Goal: Task Accomplishment & Management: Manage account settings

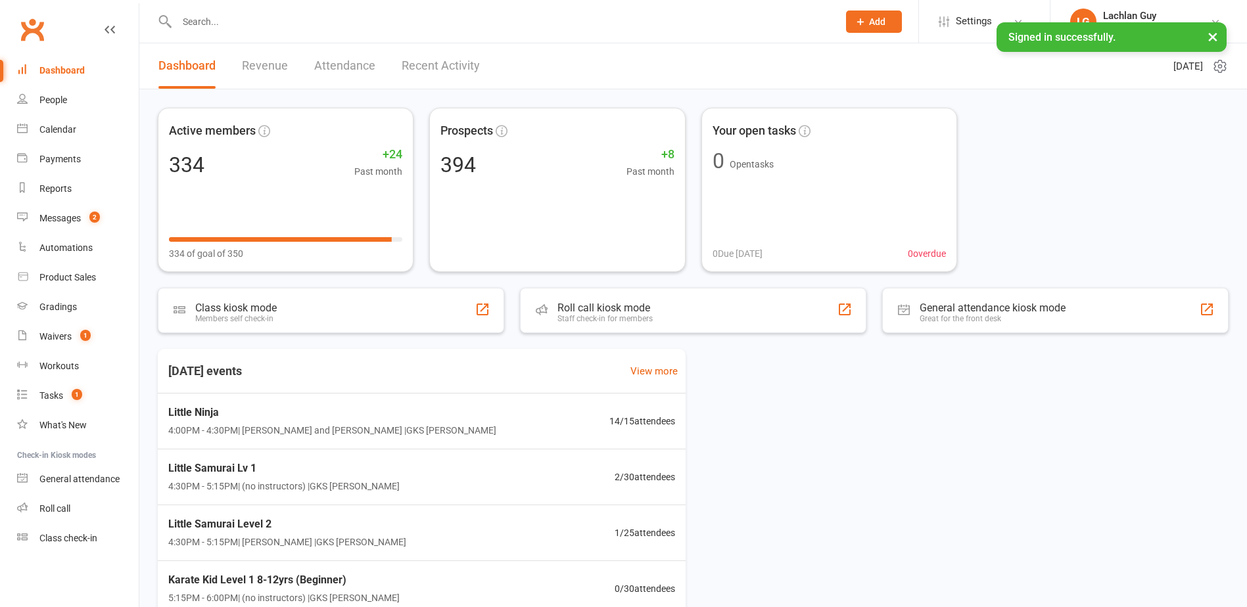
click at [63, 341] on div "Waivers" at bounding box center [55, 336] width 32 height 11
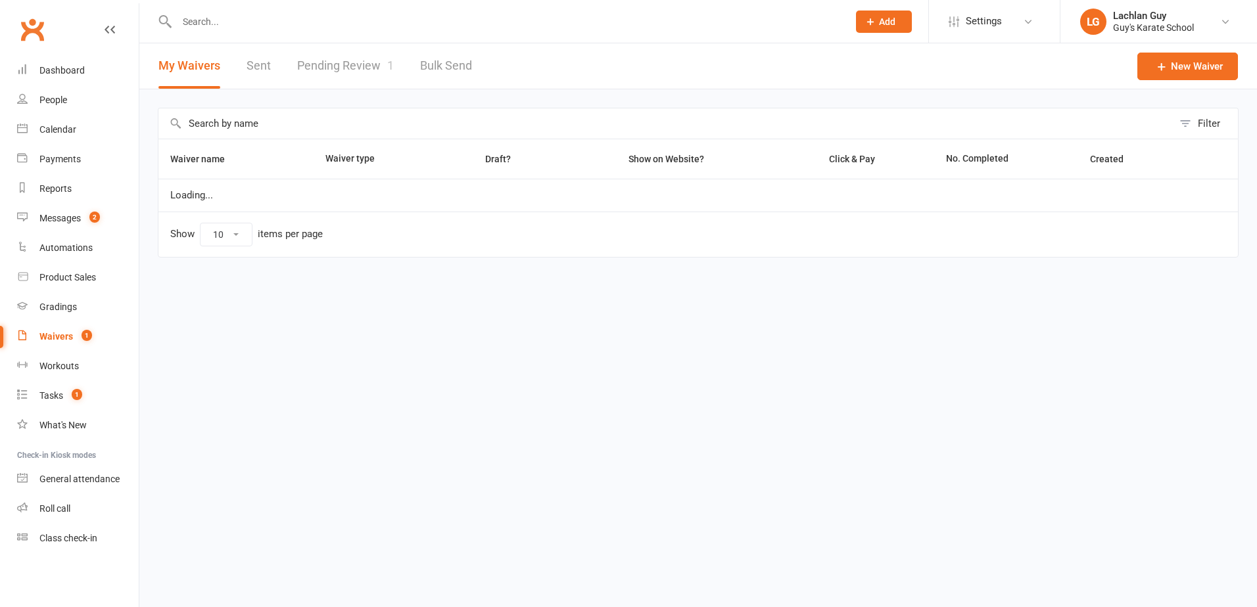
click at [349, 65] on link "Pending Review 1" at bounding box center [345, 65] width 97 height 45
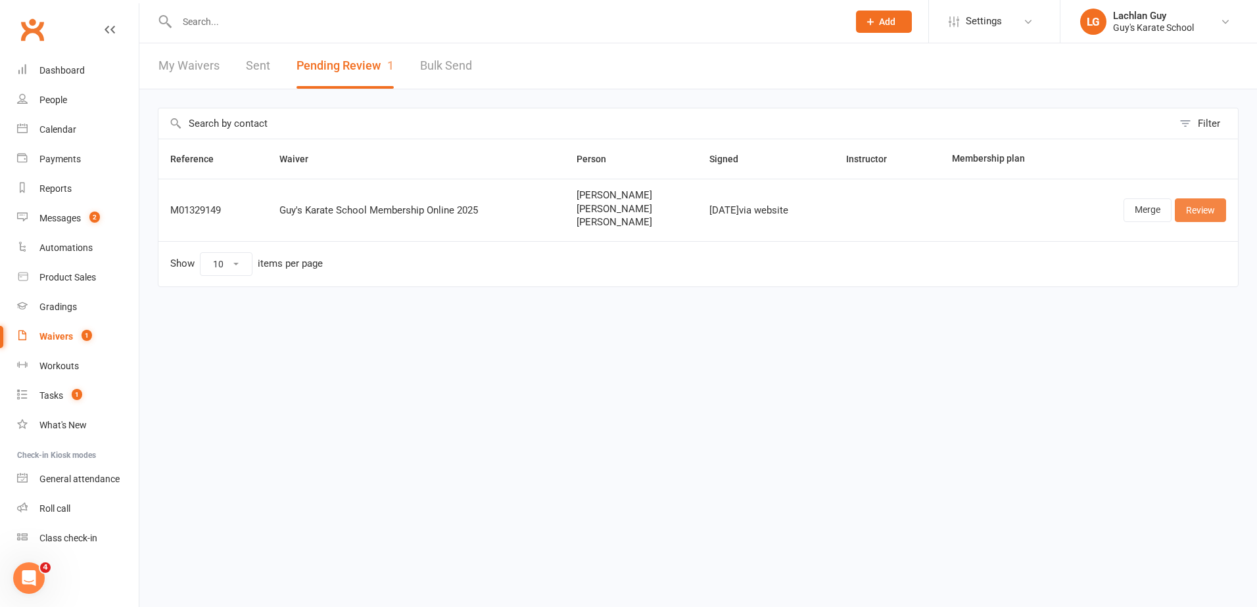
click at [1193, 210] on link "Review" at bounding box center [1200, 211] width 51 height 24
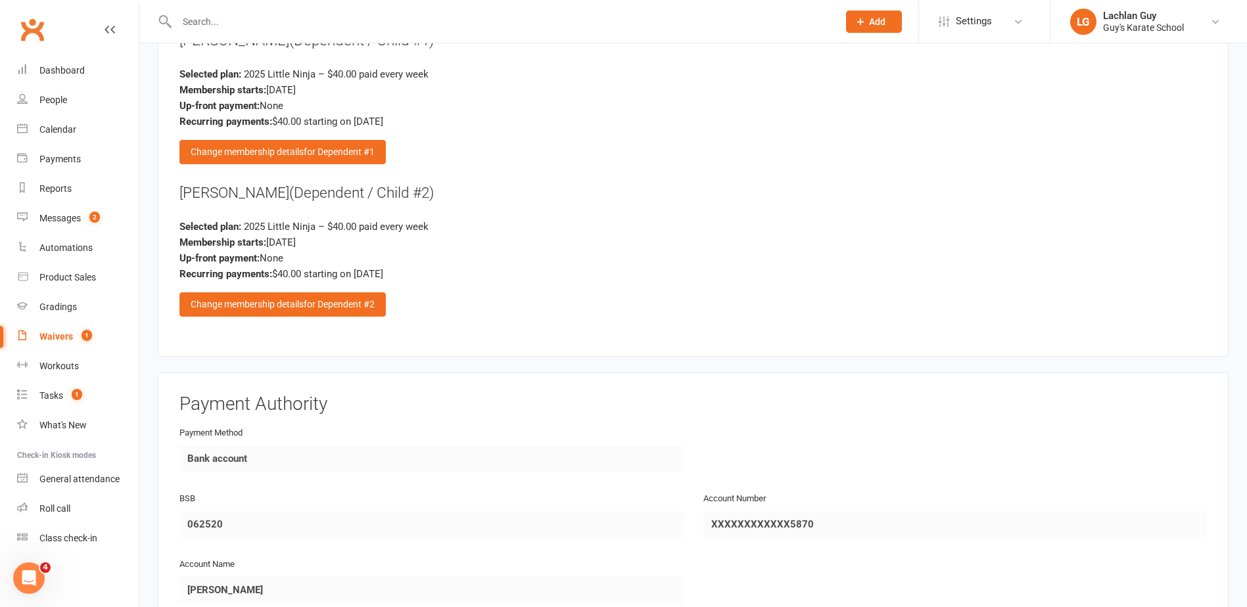
scroll to position [2367, 0]
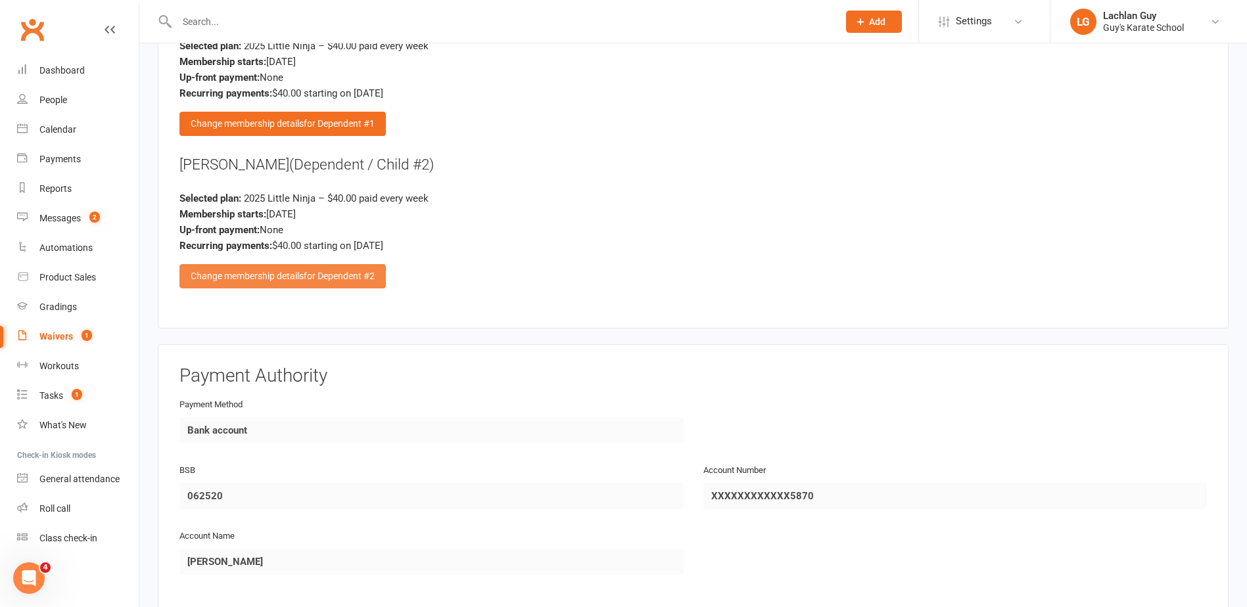
click at [329, 284] on div "Change membership details for Dependent #2" at bounding box center [282, 276] width 206 height 24
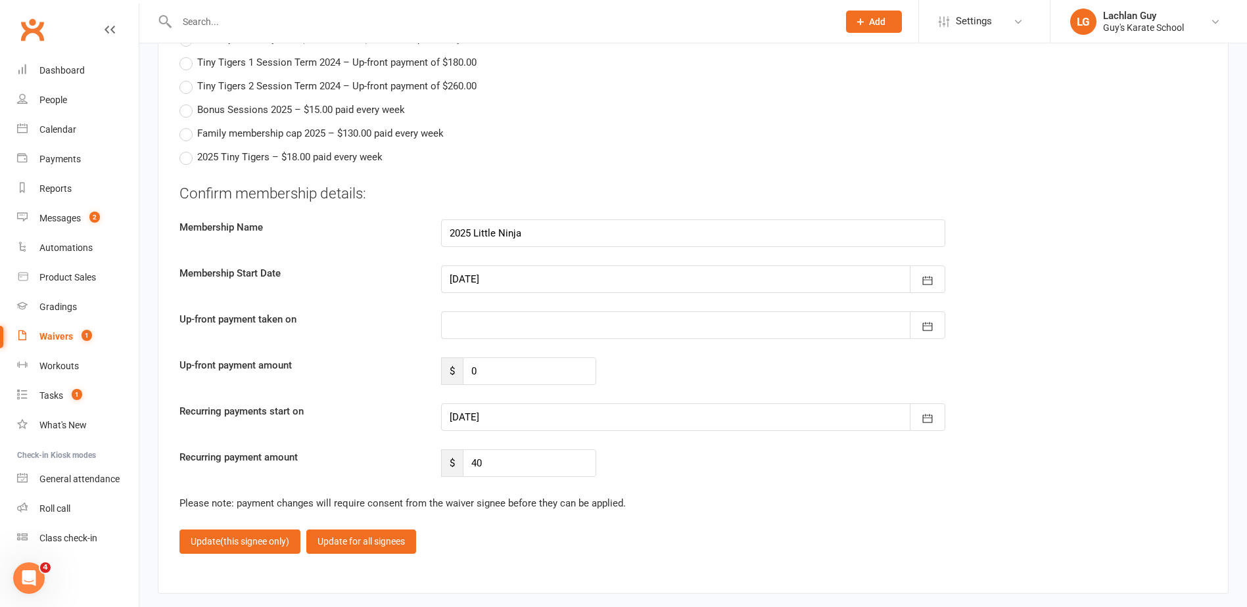
scroll to position [2695, 0]
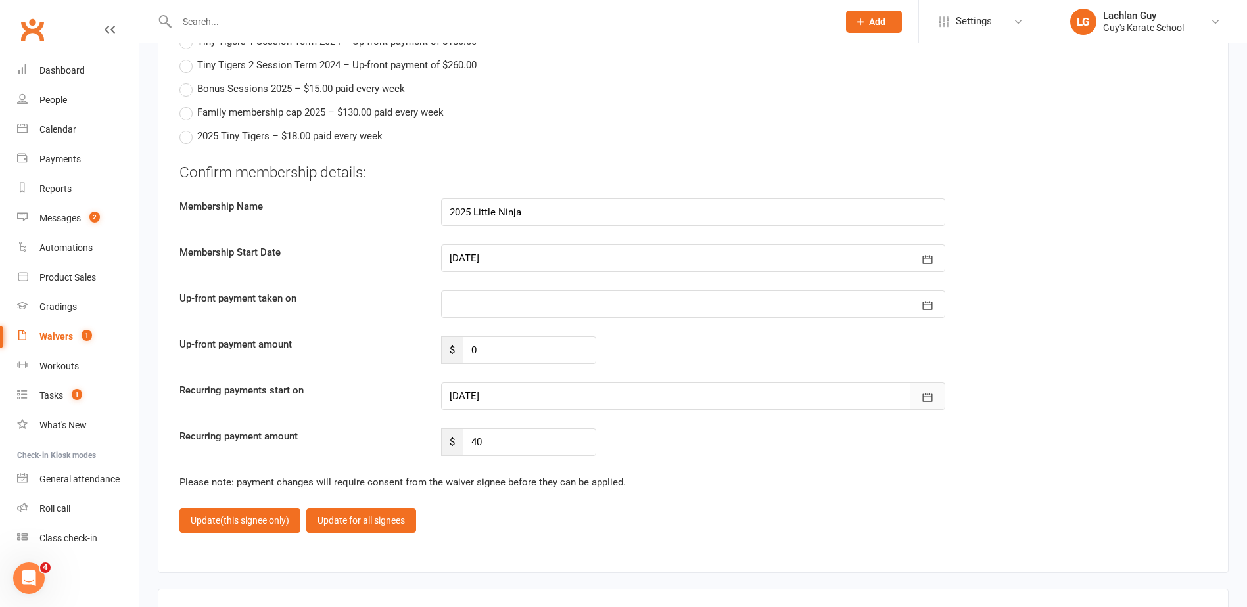
click at [935, 398] on button "button" at bounding box center [928, 397] width 36 height 28
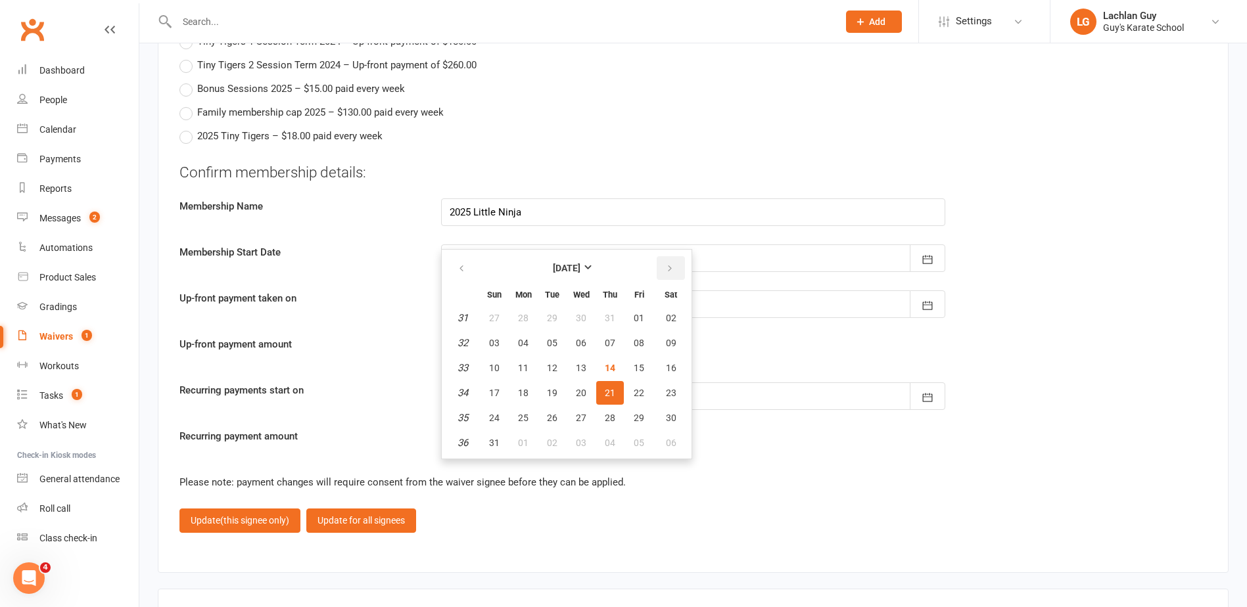
click at [677, 266] on button "button" at bounding box center [671, 268] width 28 height 24
click at [615, 365] on button "18" at bounding box center [610, 368] width 28 height 24
type input "[DATE]"
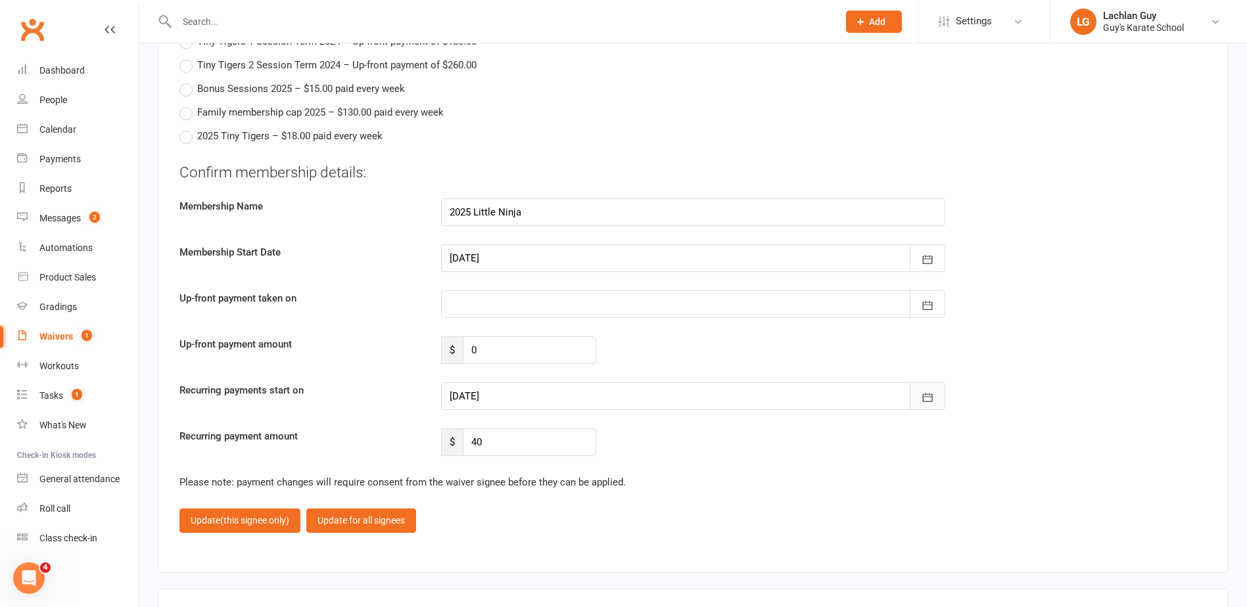
click at [929, 387] on button "button" at bounding box center [928, 397] width 36 height 28
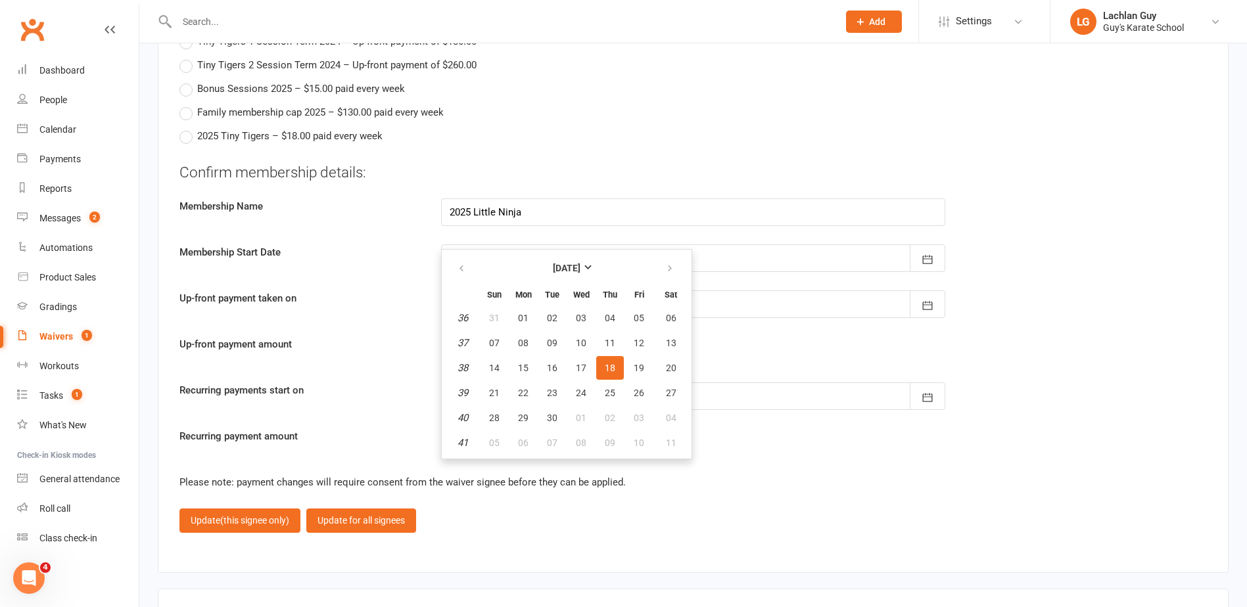
click at [1010, 346] on div "Up-front payment amount $ 0" at bounding box center [693, 351] width 1047 height 28
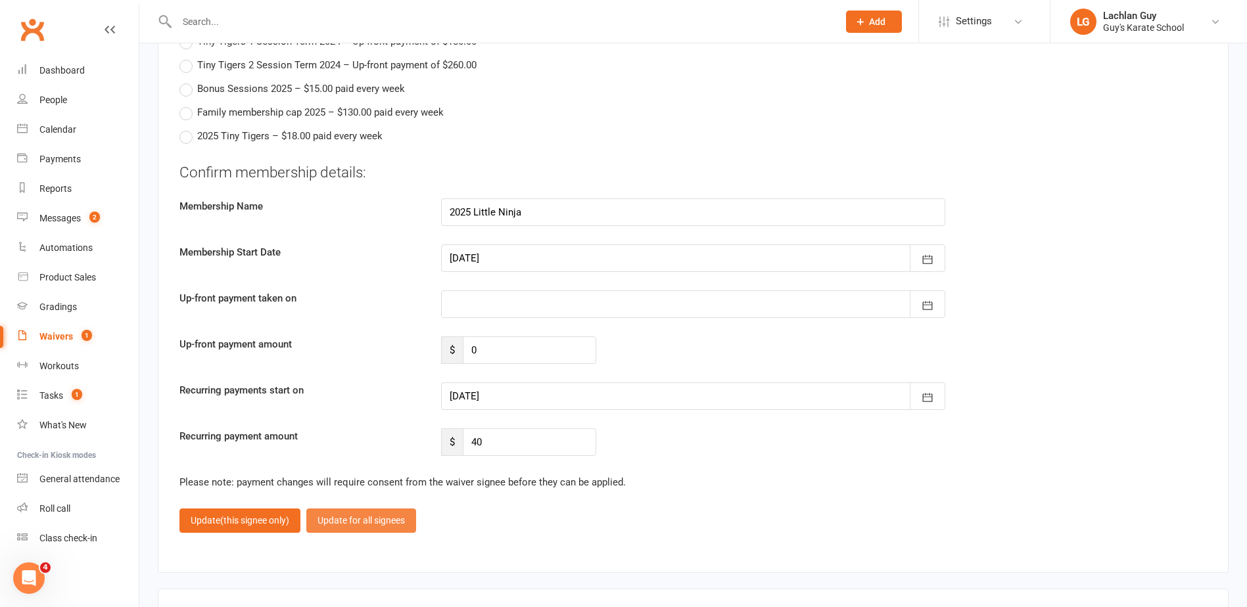
click at [370, 514] on button "Update for all signees" at bounding box center [361, 521] width 110 height 24
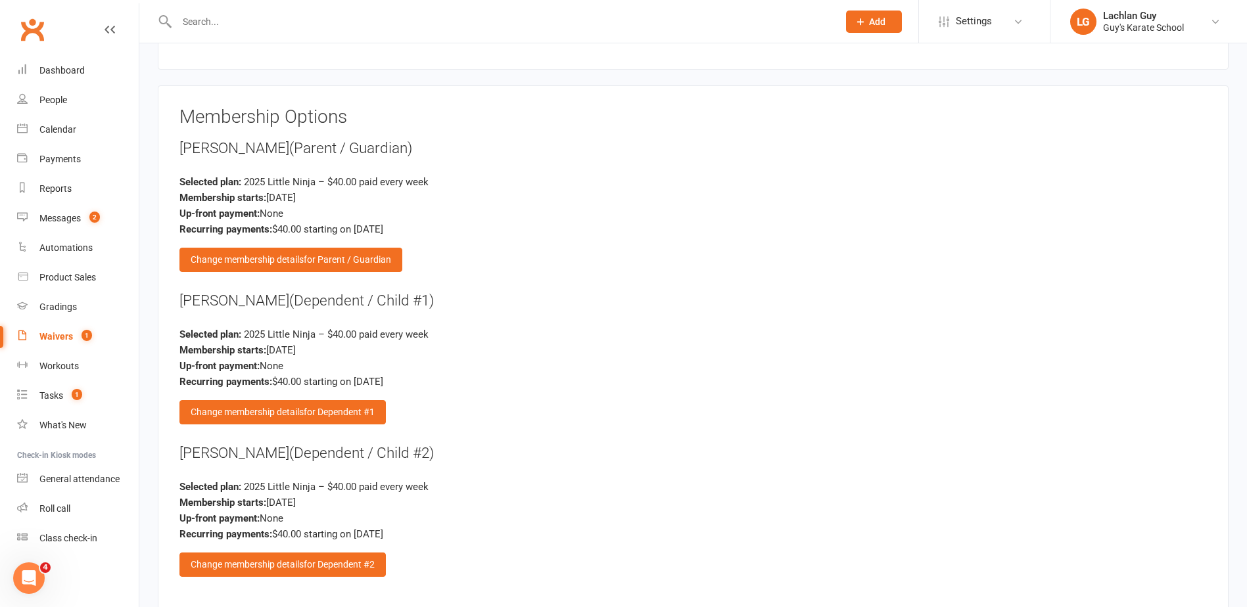
scroll to position [2095, 0]
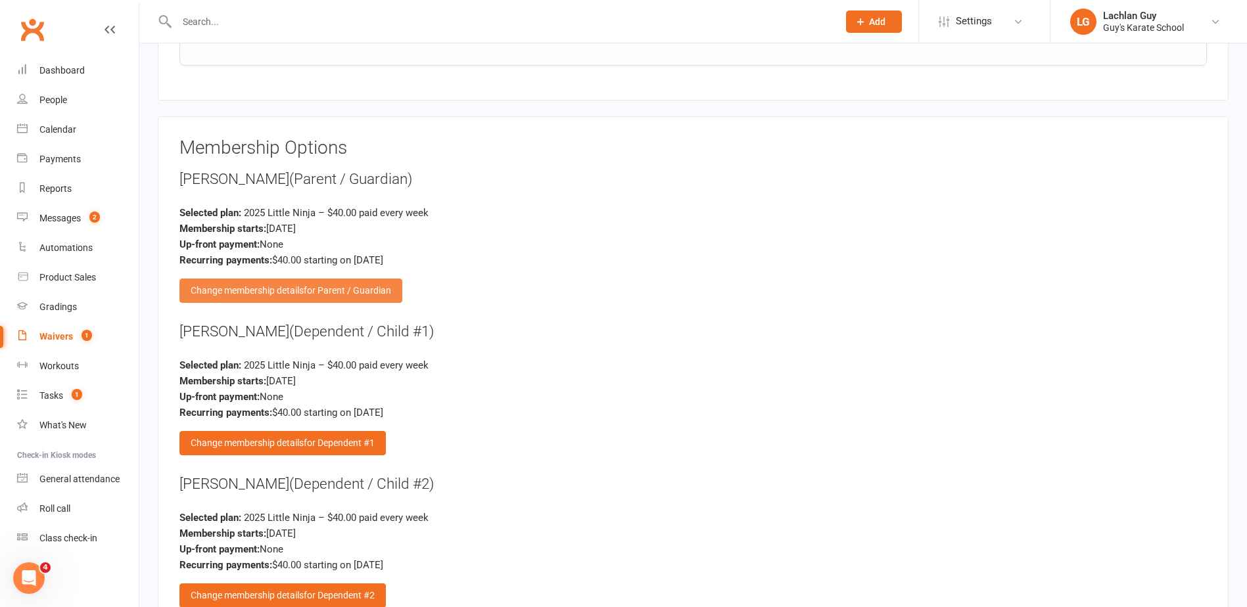
click at [341, 289] on span "for Parent / Guardian" at bounding box center [347, 290] width 87 height 11
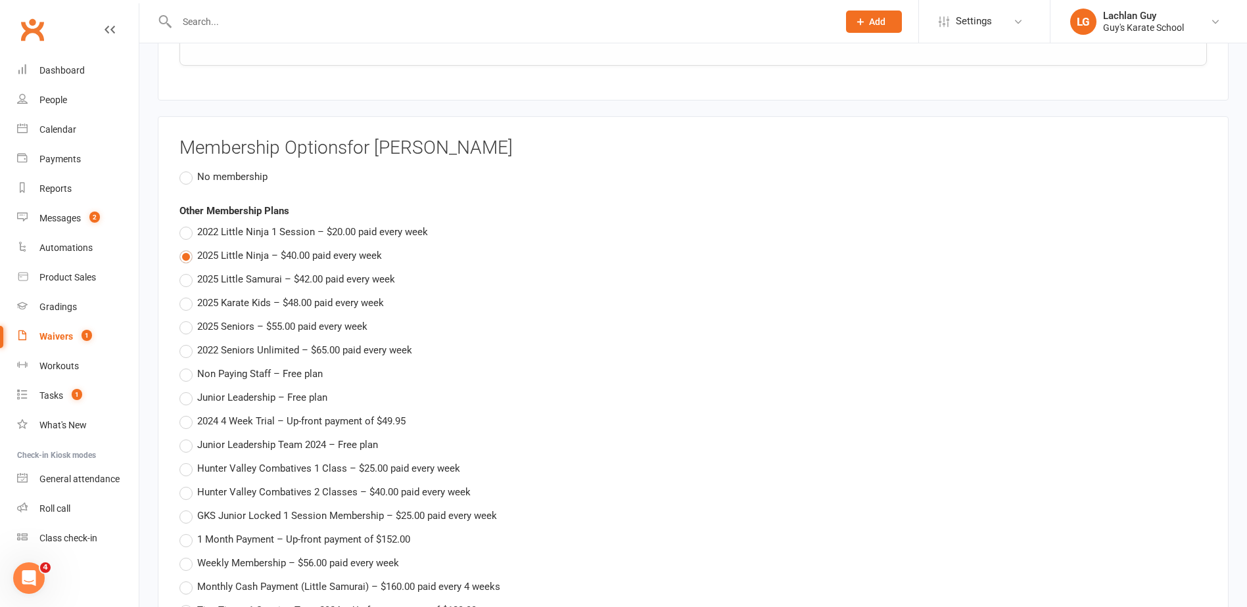
click at [248, 169] on span "No membership" at bounding box center [232, 176] width 70 height 14
click at [188, 169] on input "No membership" at bounding box center [183, 169] width 9 height 0
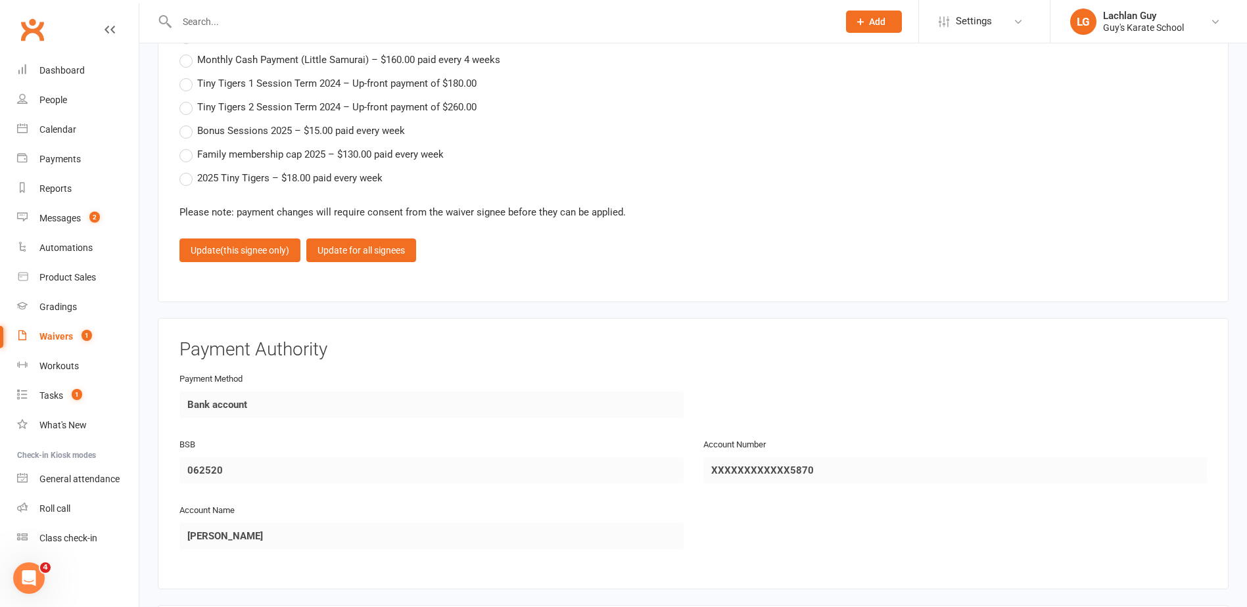
scroll to position [2686, 0]
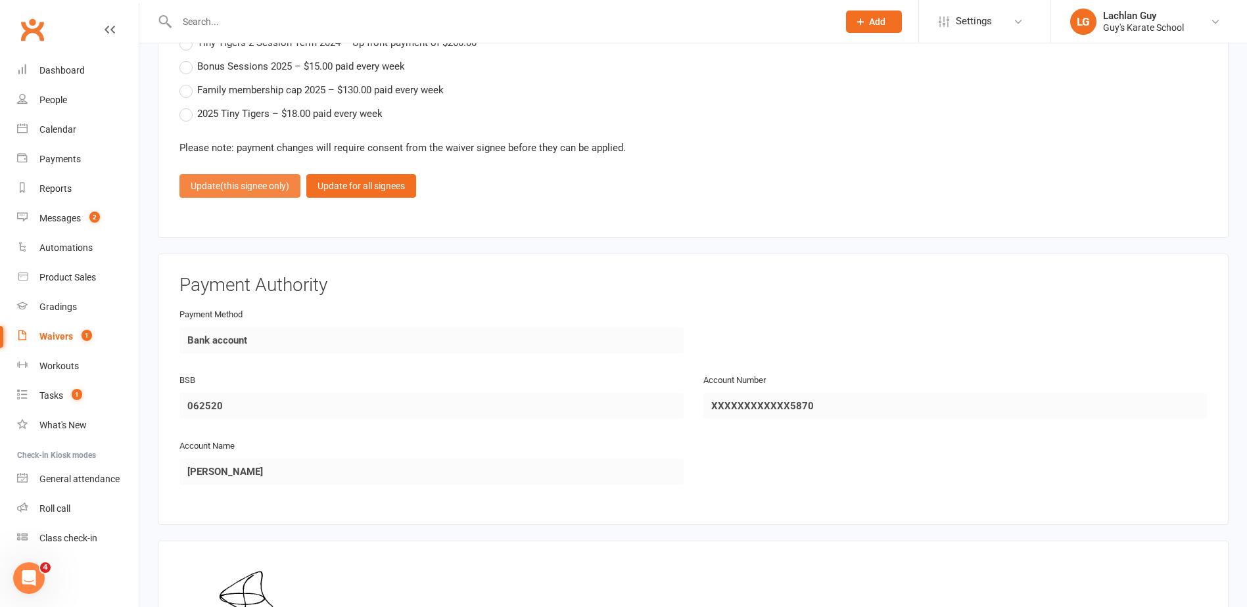
click at [227, 185] on span "(this signee only)" at bounding box center [254, 186] width 69 height 11
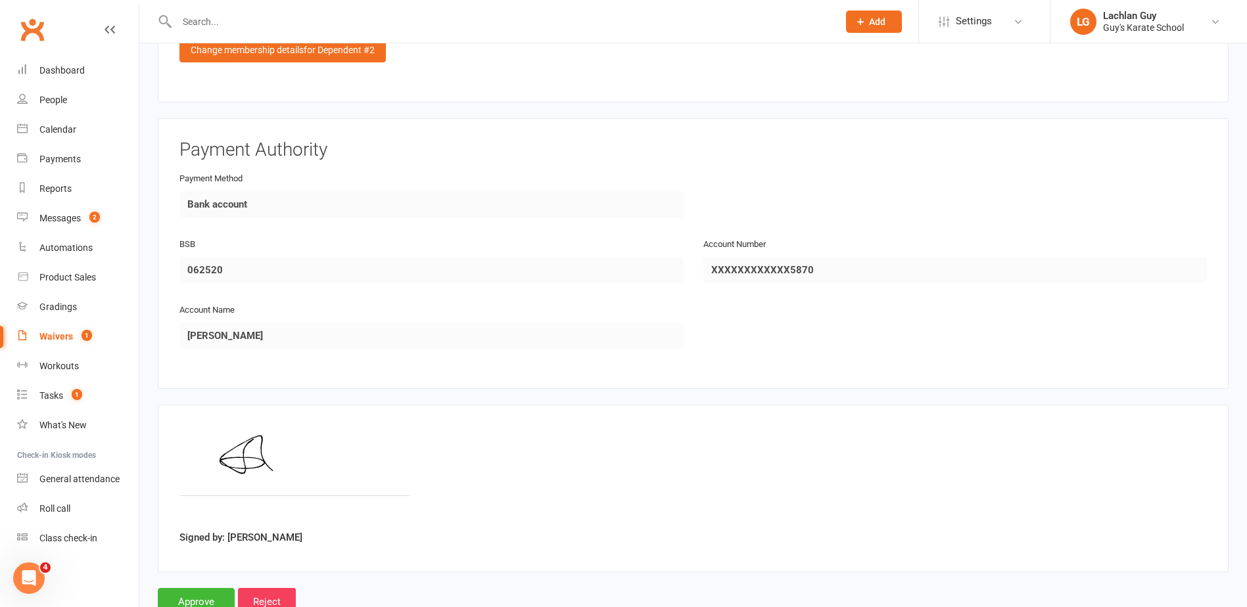
scroll to position [2639, 0]
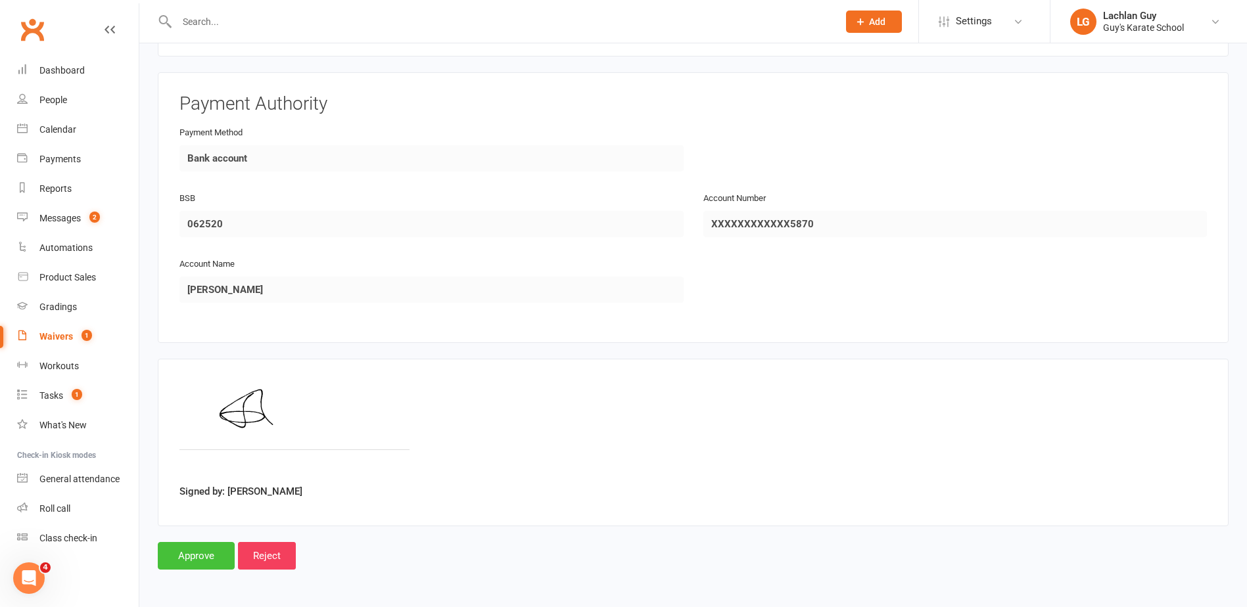
click at [212, 558] on input "Approve" at bounding box center [196, 556] width 77 height 28
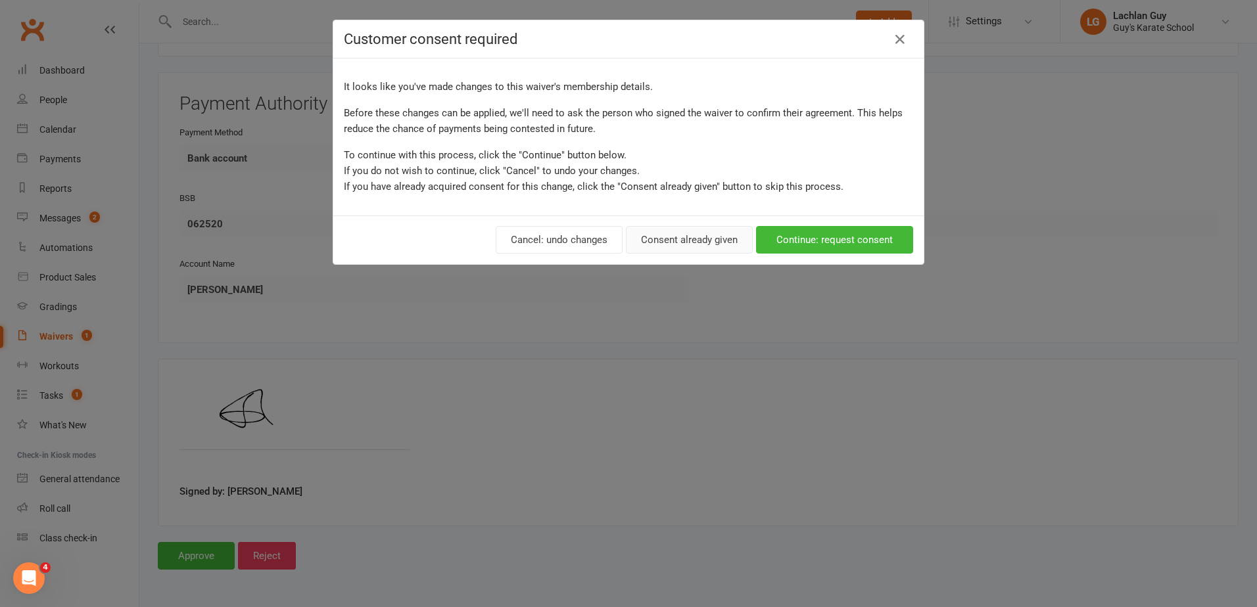
click at [664, 241] on button "Consent already given" at bounding box center [689, 240] width 127 height 28
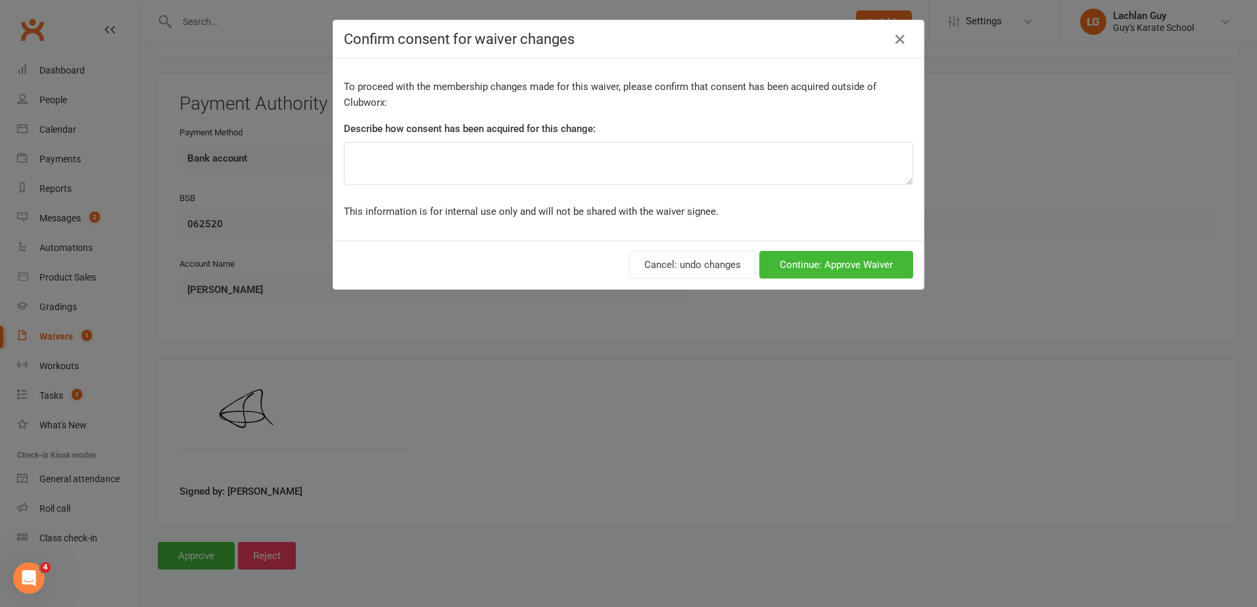
click at [579, 141] on div "Describe how consent has been acquired for this change:" at bounding box center [628, 131] width 569 height 21
click at [581, 143] on textarea at bounding box center [628, 163] width 569 height 43
type textarea "Special"
click at [818, 254] on button "Continue: Approve Waiver" at bounding box center [836, 265] width 154 height 28
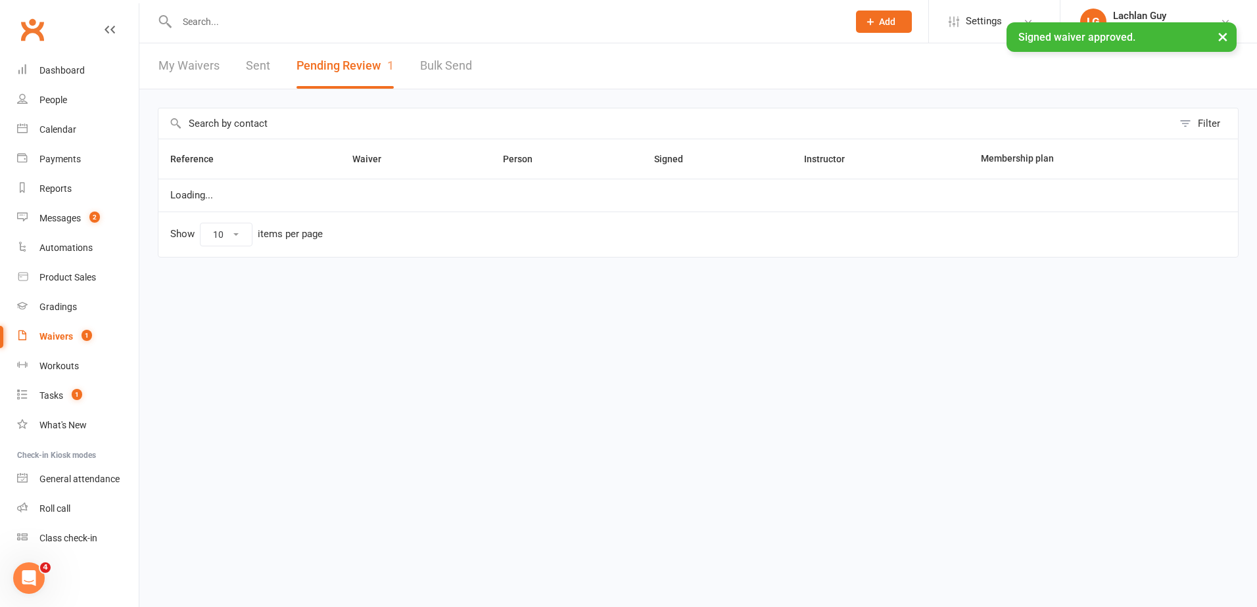
click at [394, 16] on input "text" at bounding box center [506, 21] width 666 height 18
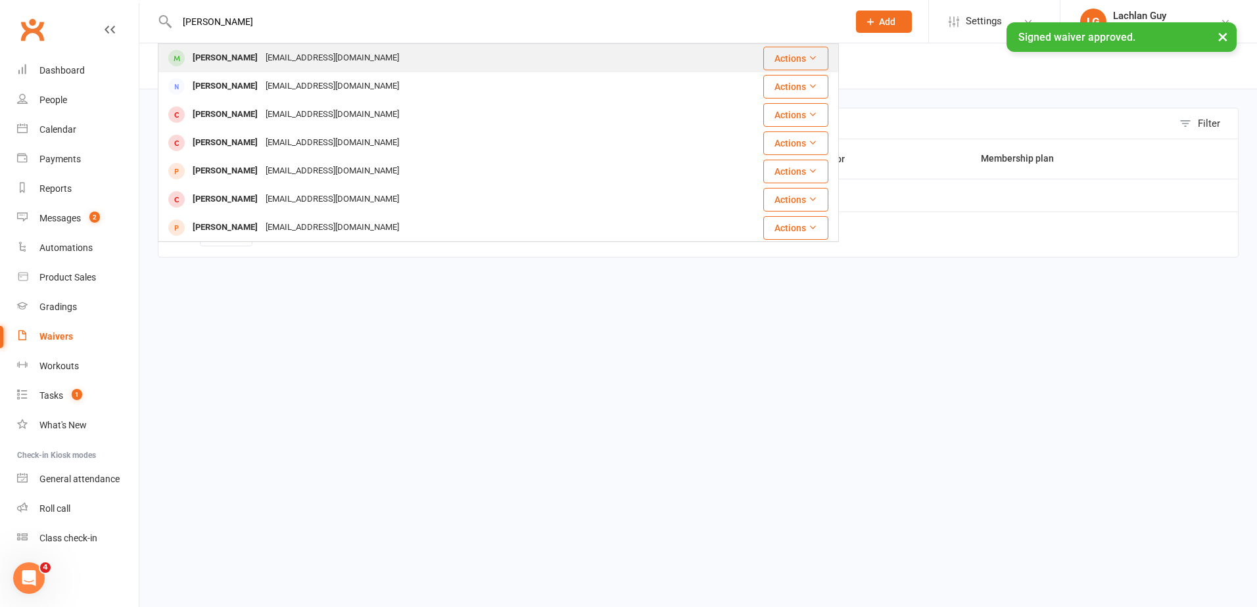
type input "[PERSON_NAME]"
click at [355, 61] on div "[EMAIL_ADDRESS][DOMAIN_NAME]" at bounding box center [332, 58] width 141 height 19
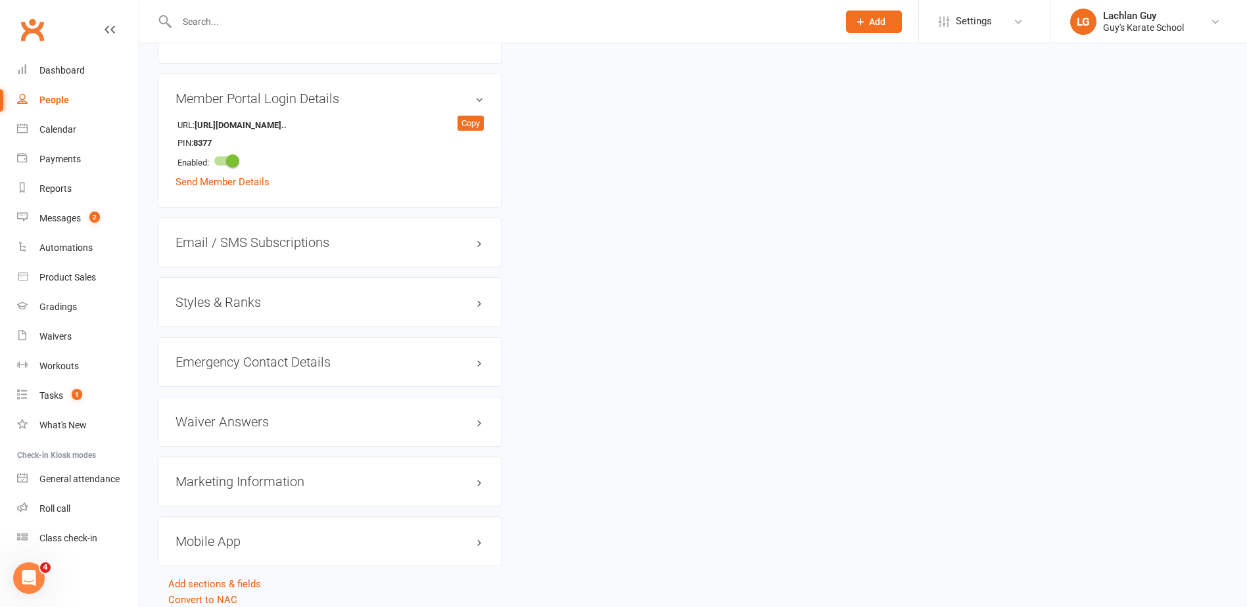
scroll to position [855, 0]
click at [295, 302] on h3 "Styles & Ranks" at bounding box center [330, 299] width 308 height 14
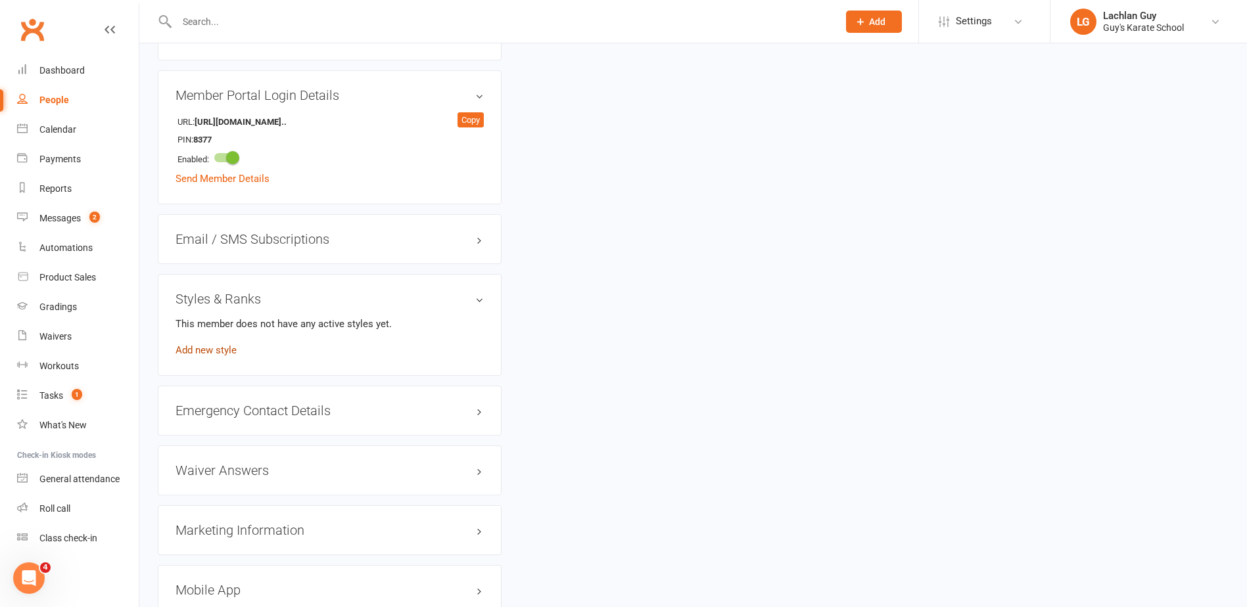
click at [221, 351] on link "Add new style" at bounding box center [206, 350] width 61 height 12
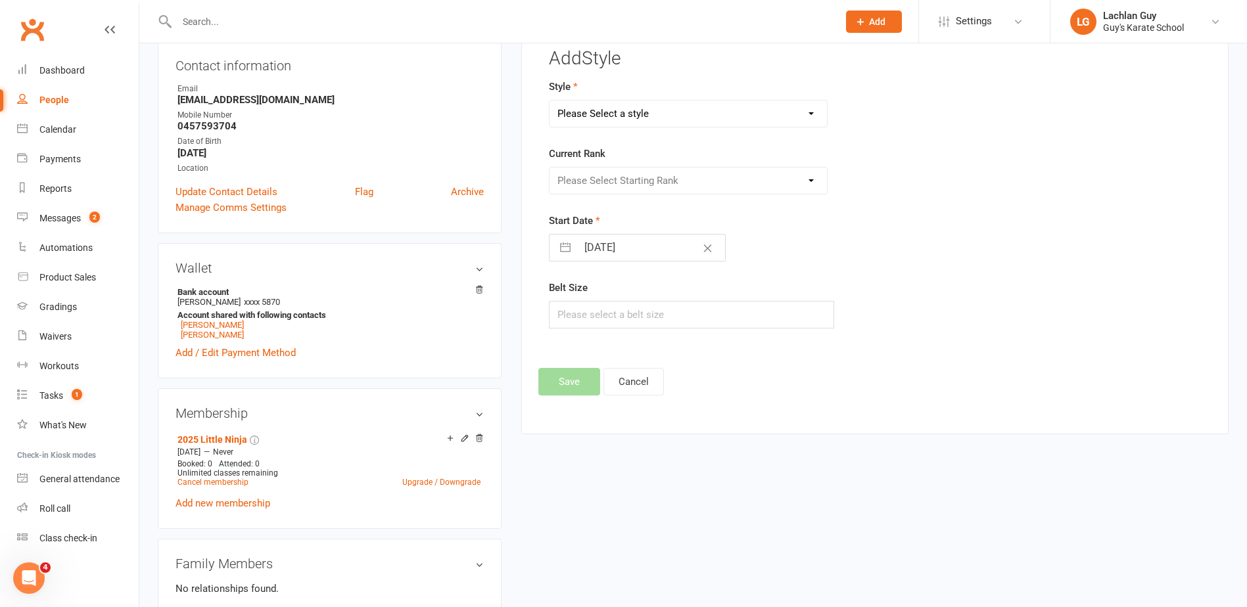
scroll to position [101, 0]
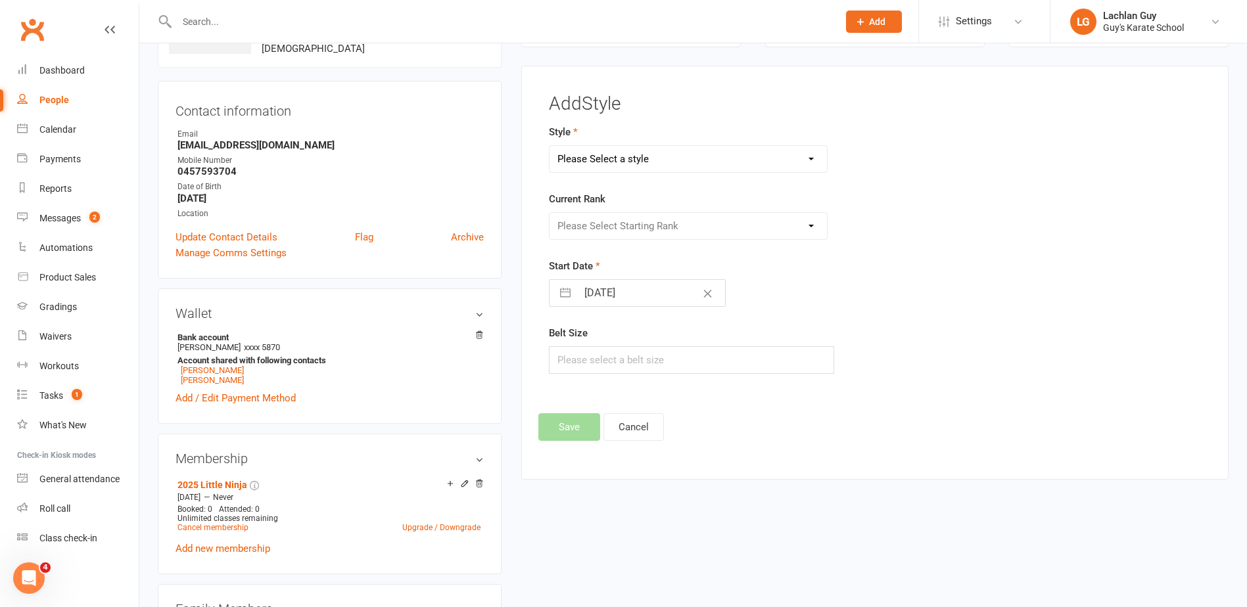
click at [699, 147] on select "Please Select a style Karate Kids Little Ninja Little Samurai Senior Tiny Tigers" at bounding box center [688, 159] width 277 height 26
select select "2334"
click at [550, 146] on select "Please Select a style Karate Kids Little Ninja Little Samurai Senior Tiny Tigers" at bounding box center [688, 159] width 277 height 26
click at [644, 231] on select "Please Select Starting Rank 10th [PERSON_NAME] Belt 9th Kyu Yellow Belt 8th Kyu…" at bounding box center [688, 226] width 277 height 26
select select "22958"
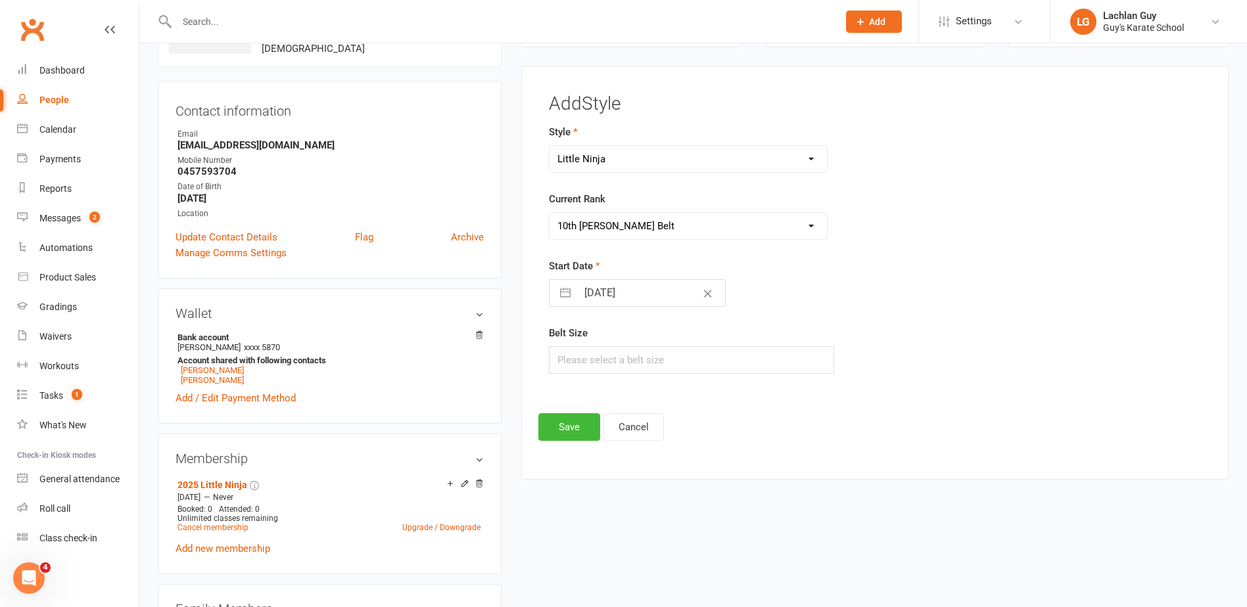
click at [550, 213] on select "Please Select Starting Rank 10th [PERSON_NAME] Belt 9th Kyu Yellow Belt 8th Kyu…" at bounding box center [688, 226] width 277 height 26
click at [630, 358] on input "text" at bounding box center [691, 360] width 285 height 28
type input "1"
click at [563, 433] on button "Save" at bounding box center [569, 428] width 62 height 28
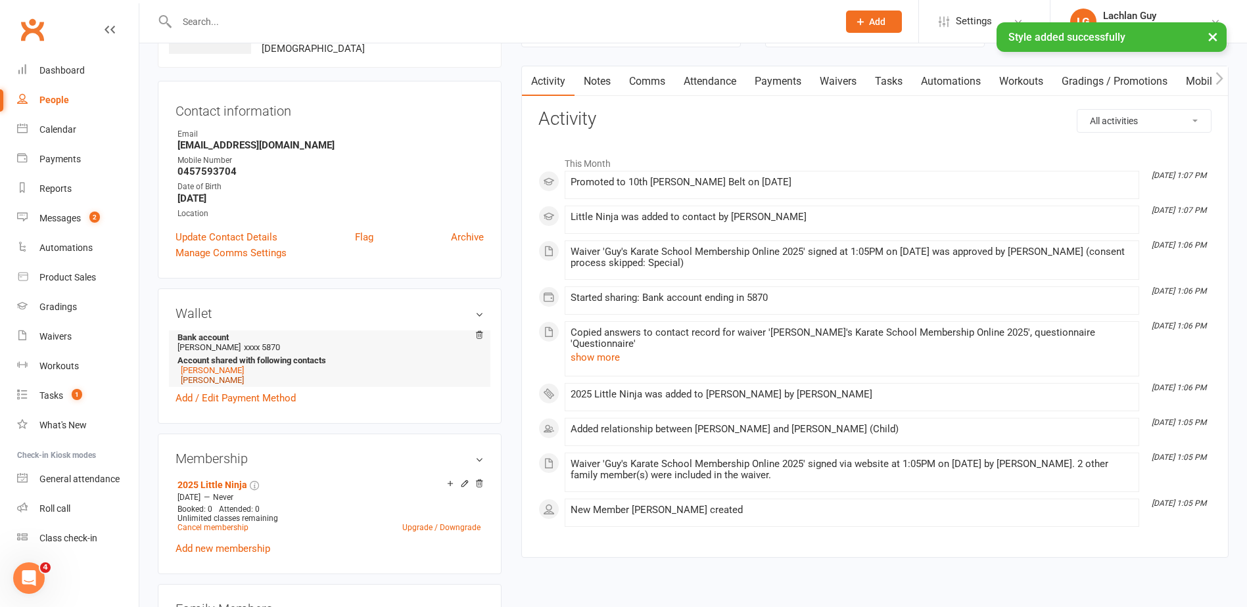
click at [192, 379] on link "[PERSON_NAME]" at bounding box center [212, 380] width 63 height 10
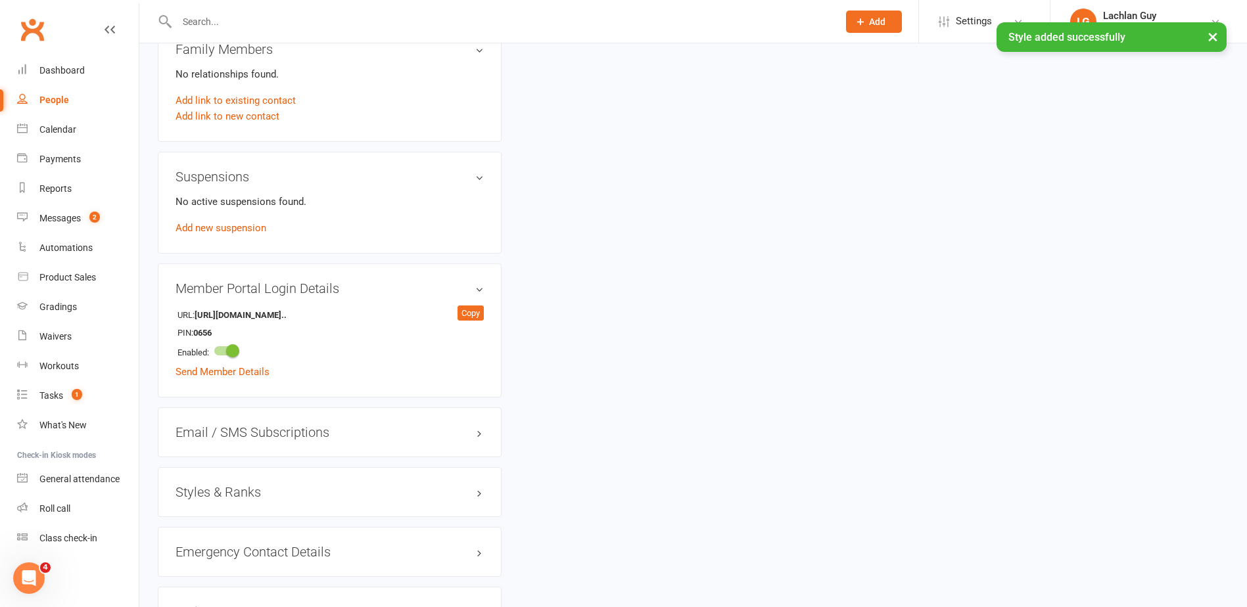
scroll to position [855, 0]
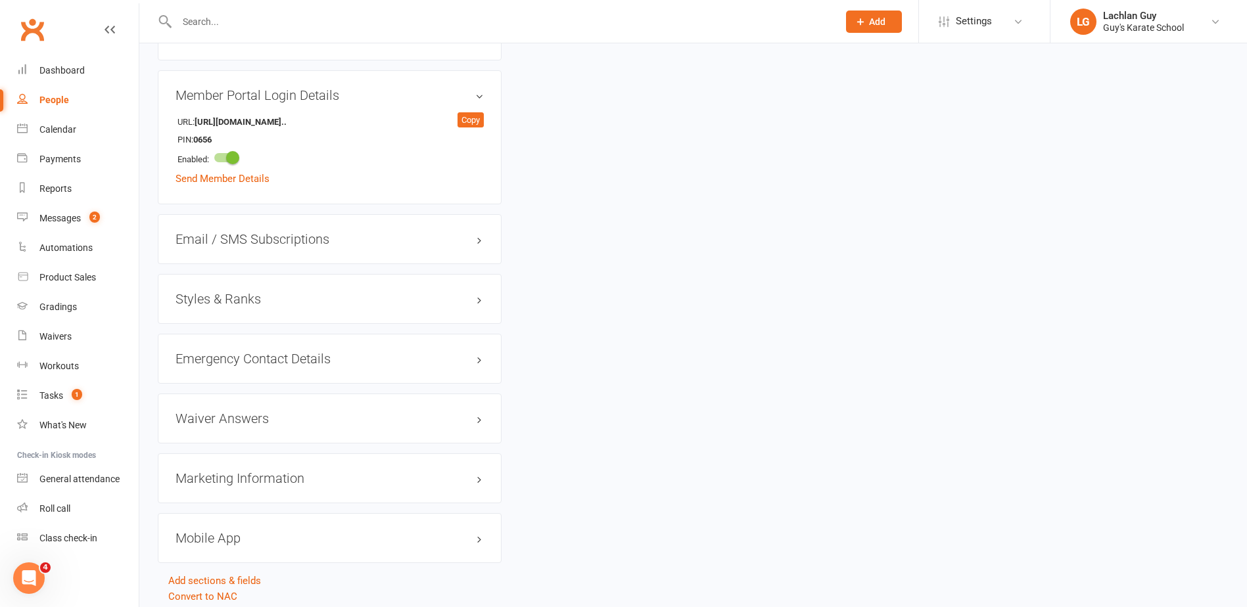
click at [271, 301] on h3 "Styles & Ranks" at bounding box center [330, 299] width 308 height 14
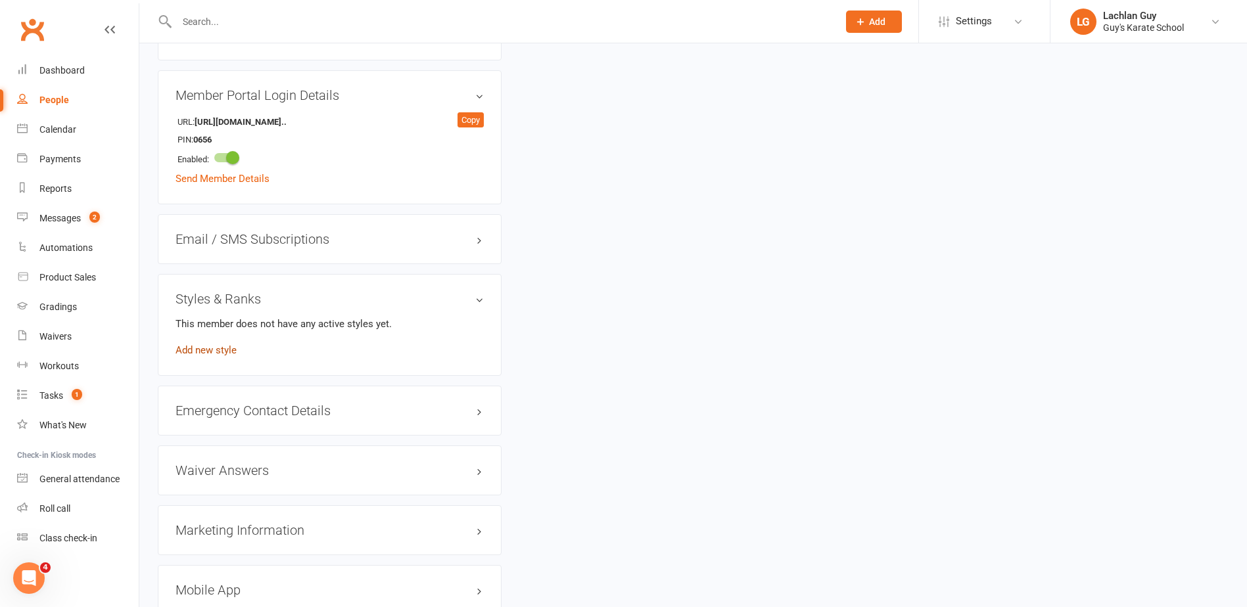
click at [214, 345] on link "Add new style" at bounding box center [206, 350] width 61 height 12
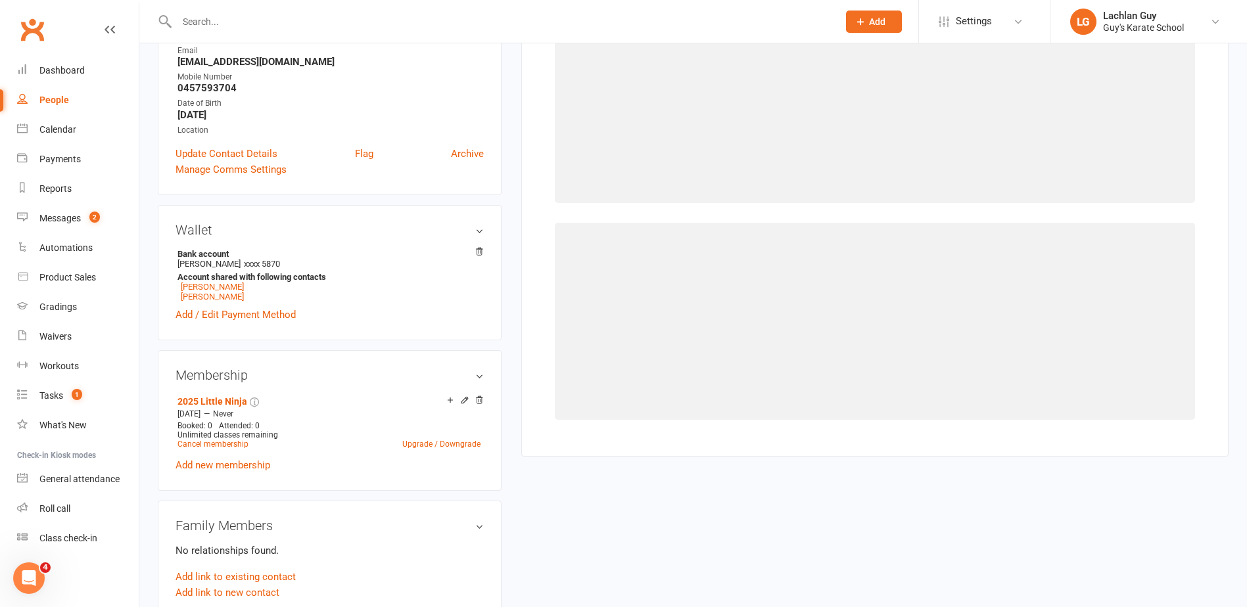
scroll to position [101, 0]
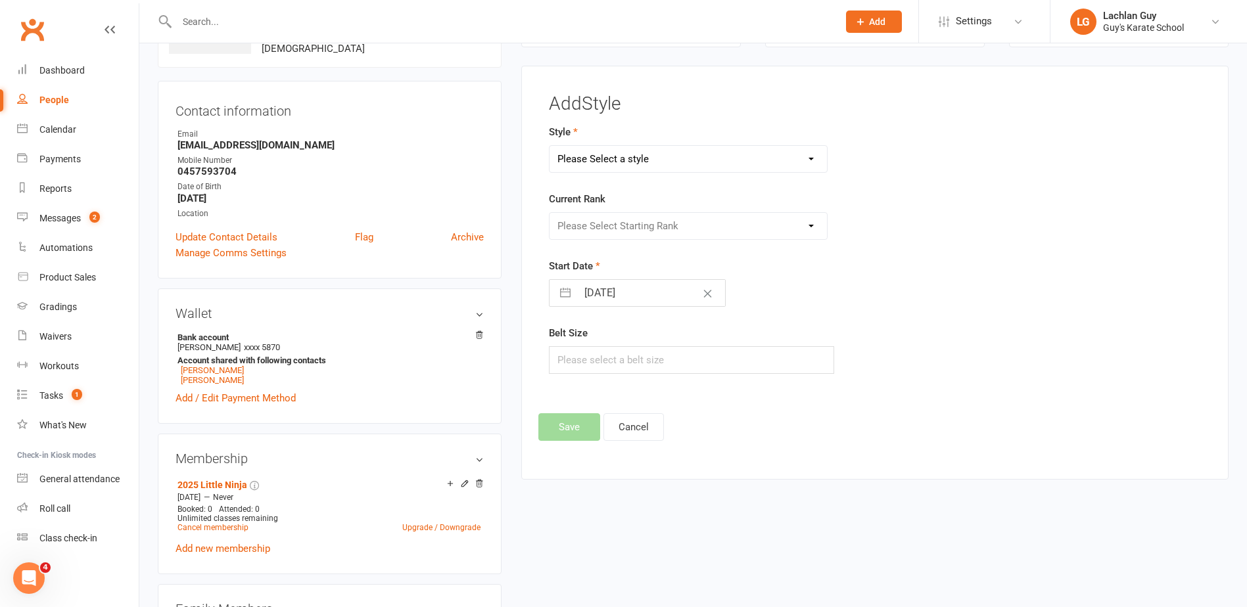
click at [689, 153] on select "Please Select a style Karate Kids Little Ninja Little Samurai Senior Tiny Tigers" at bounding box center [688, 159] width 277 height 26
select select "2334"
click at [550, 146] on select "Please Select a style Karate Kids Little Ninja Little Samurai Senior Tiny Tigers" at bounding box center [688, 159] width 277 height 26
click at [666, 225] on select "Please Select Starting Rank 10th [PERSON_NAME] Belt 9th Kyu Yellow Belt 8th Kyu…" at bounding box center [688, 226] width 277 height 26
select select "22958"
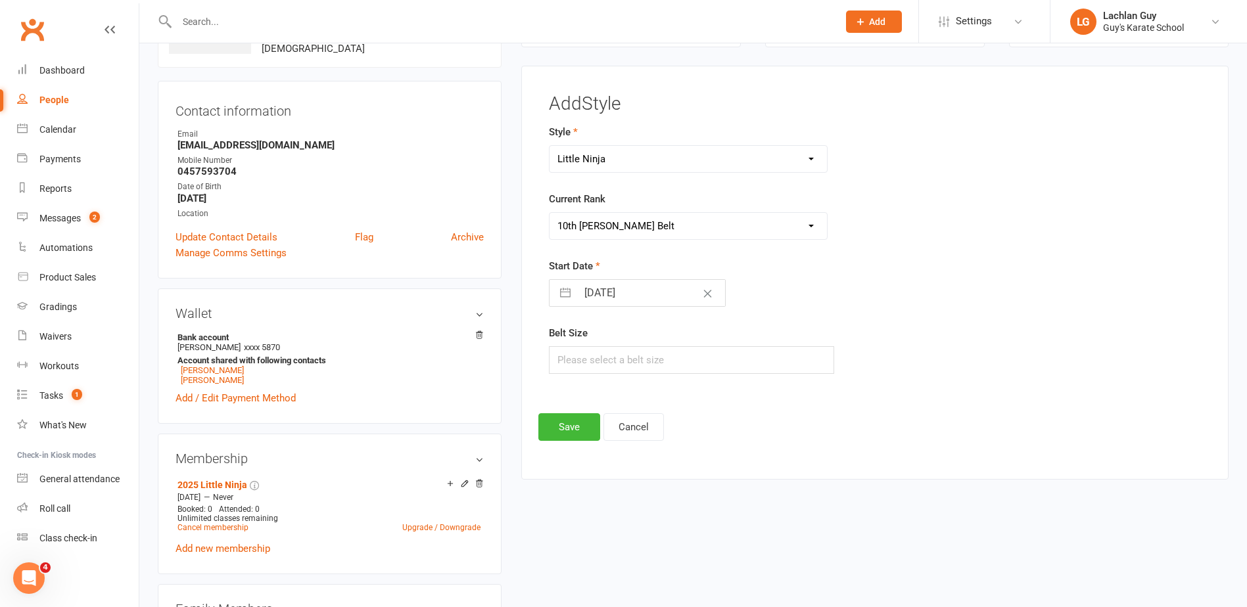
click at [550, 213] on select "Please Select Starting Rank 10th [PERSON_NAME] Belt 9th Kyu Yellow Belt 8th Kyu…" at bounding box center [688, 226] width 277 height 26
click at [631, 362] on input "text" at bounding box center [691, 360] width 285 height 28
type input "1"
click at [577, 432] on button "Save" at bounding box center [569, 428] width 62 height 28
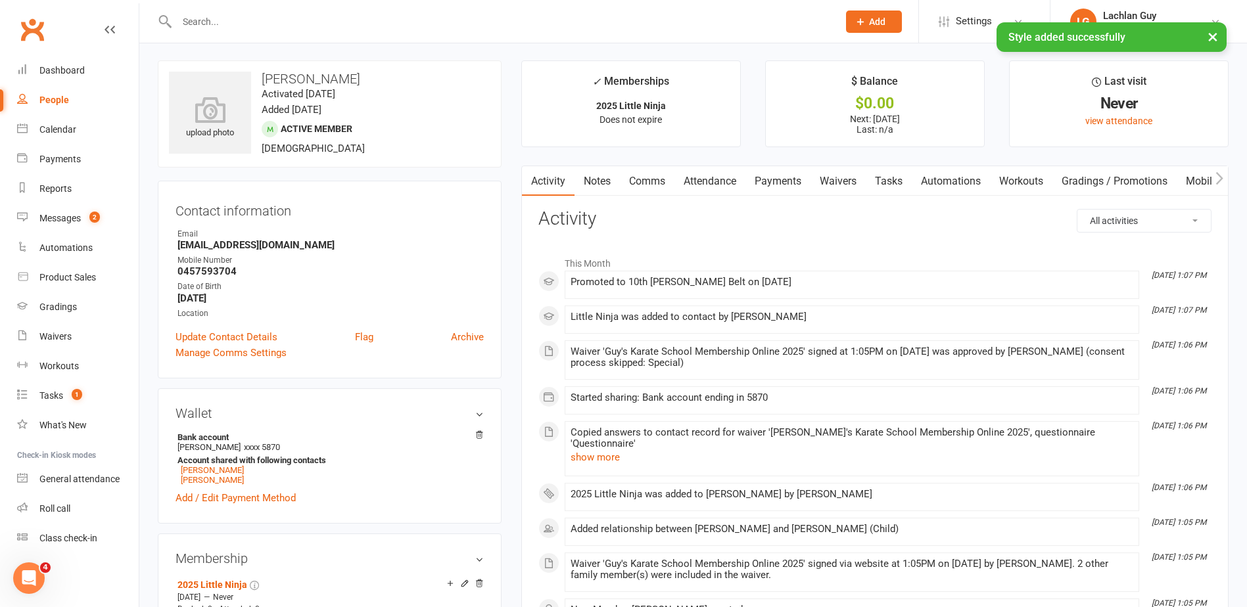
scroll to position [0, 0]
click at [1214, 36] on button "×" at bounding box center [1213, 36] width 24 height 28
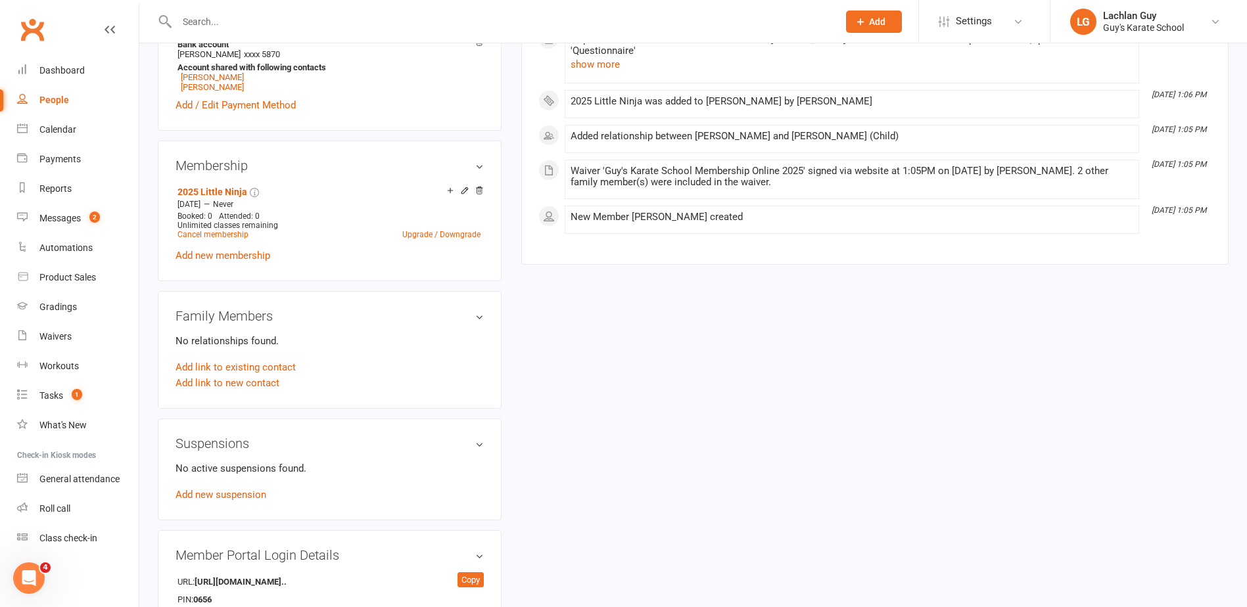
scroll to position [526, 0]
